Goal: Transaction & Acquisition: Purchase product/service

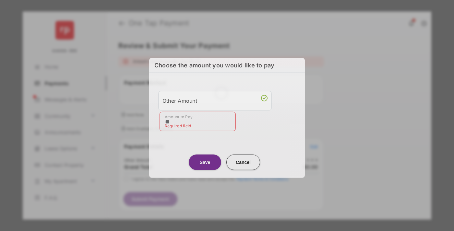
type input "**"
click at [205, 160] on button "Save" at bounding box center [205, 163] width 32 height 16
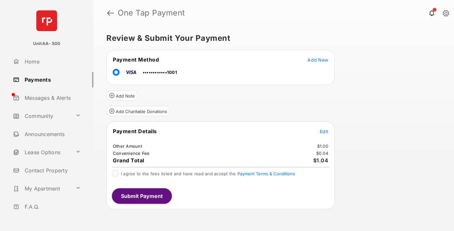
click at [324, 131] on span "Edit" at bounding box center [324, 132] width 8 height 6
click at [142, 196] on button "Submit Payment" at bounding box center [142, 197] width 60 height 16
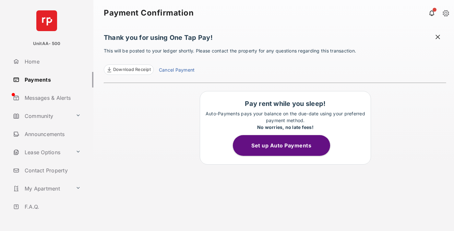
click at [51, 80] on link "Payments" at bounding box center [51, 80] width 83 height 16
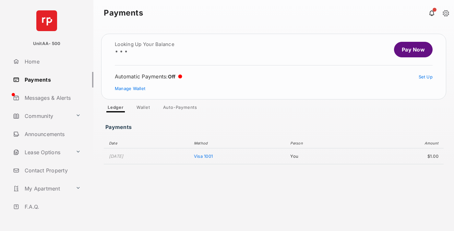
click at [411, 50] on link "Pay Now" at bounding box center [413, 50] width 39 height 16
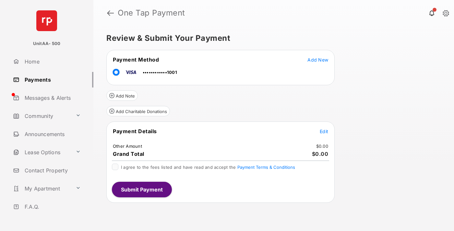
click at [324, 131] on span "Edit" at bounding box center [324, 132] width 8 height 6
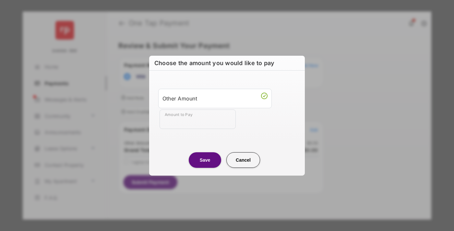
click at [215, 98] on div "Other Amount" at bounding box center [215, 98] width 105 height 11
type input "**"
click at [205, 160] on button "Save" at bounding box center [205, 160] width 32 height 16
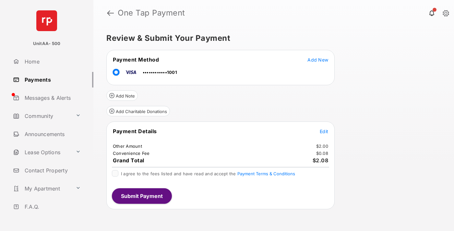
click at [142, 196] on button "Submit Payment" at bounding box center [142, 197] width 60 height 16
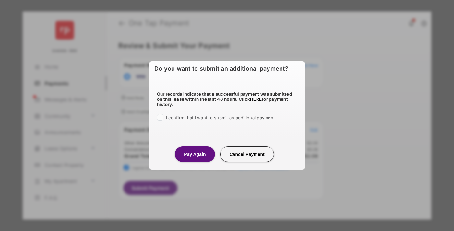
click at [195, 154] on button "Pay Again" at bounding box center [195, 155] width 40 height 16
